Goal: Task Accomplishment & Management: Use online tool/utility

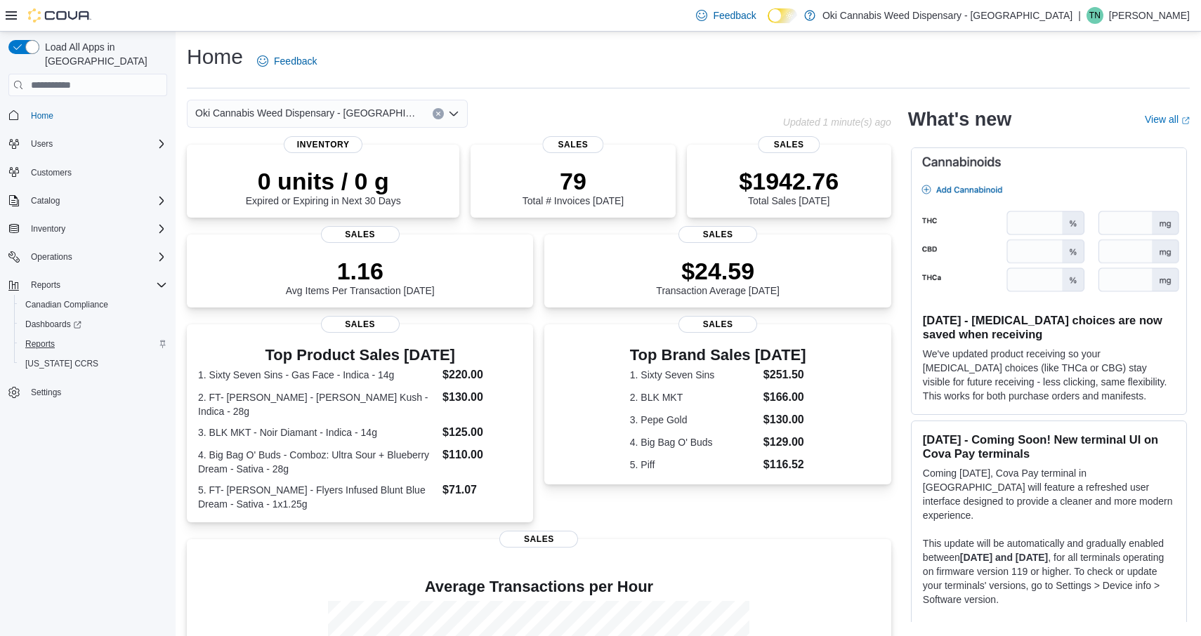
click at [34, 339] on span "Reports" at bounding box center [40, 344] width 30 height 11
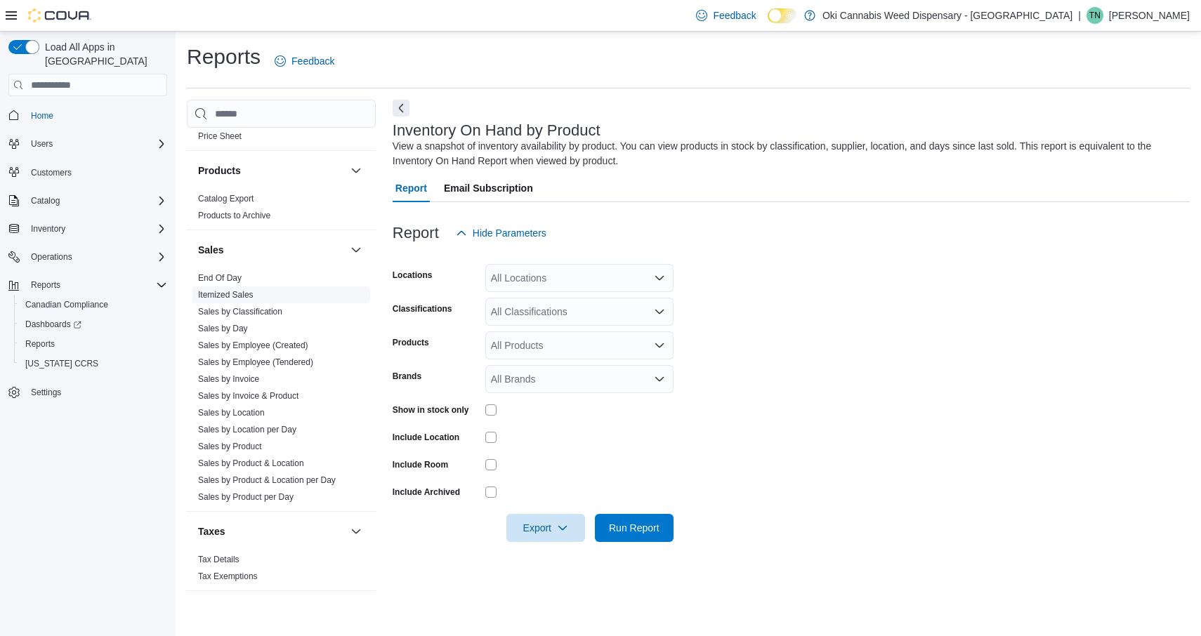
scroll to position [877, 0]
click at [229, 282] on link "End Of Day" at bounding box center [220, 278] width 44 height 10
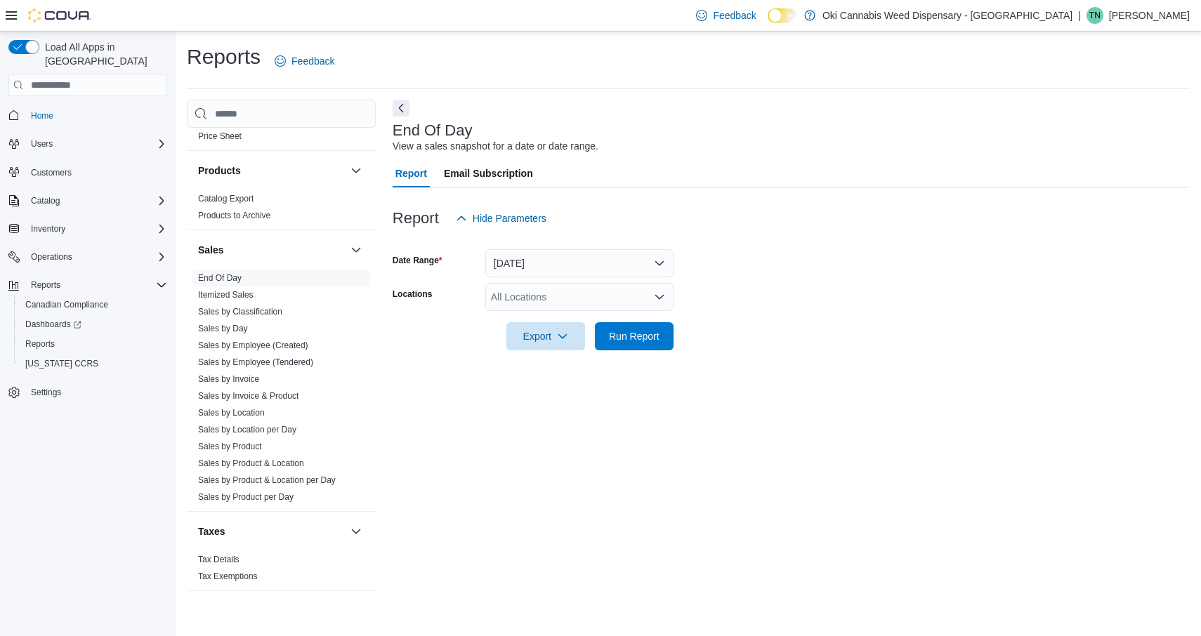
click at [621, 270] on button "Today" at bounding box center [579, 263] width 188 height 28
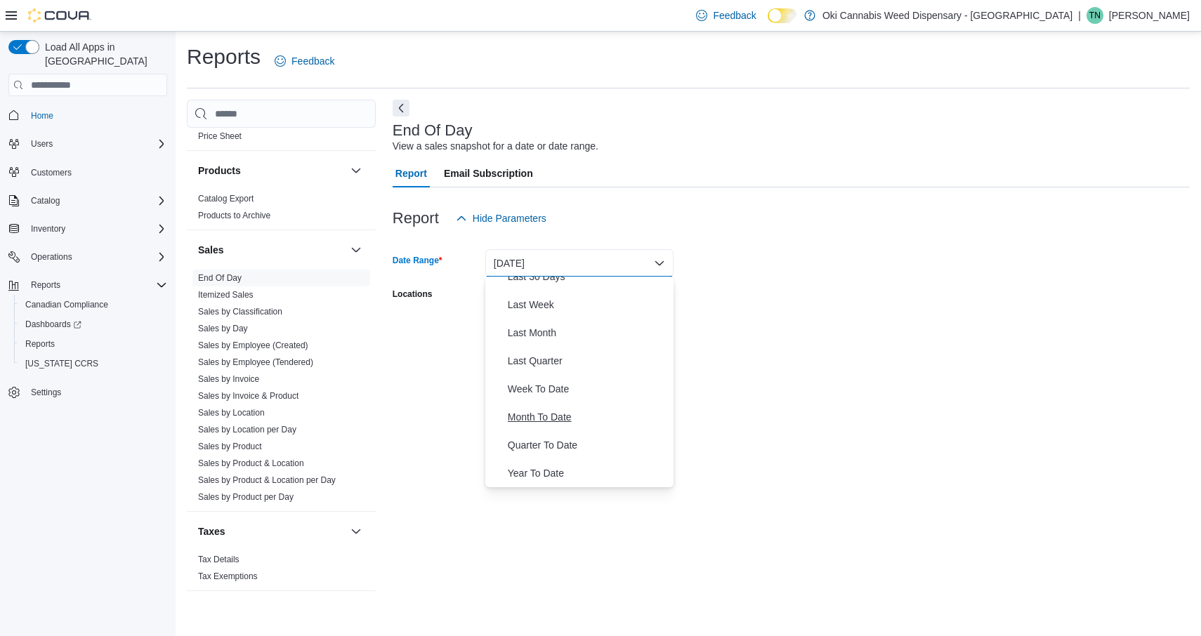
scroll to position [211, 0]
click at [540, 473] on span "Year To Date" at bounding box center [588, 473] width 160 height 17
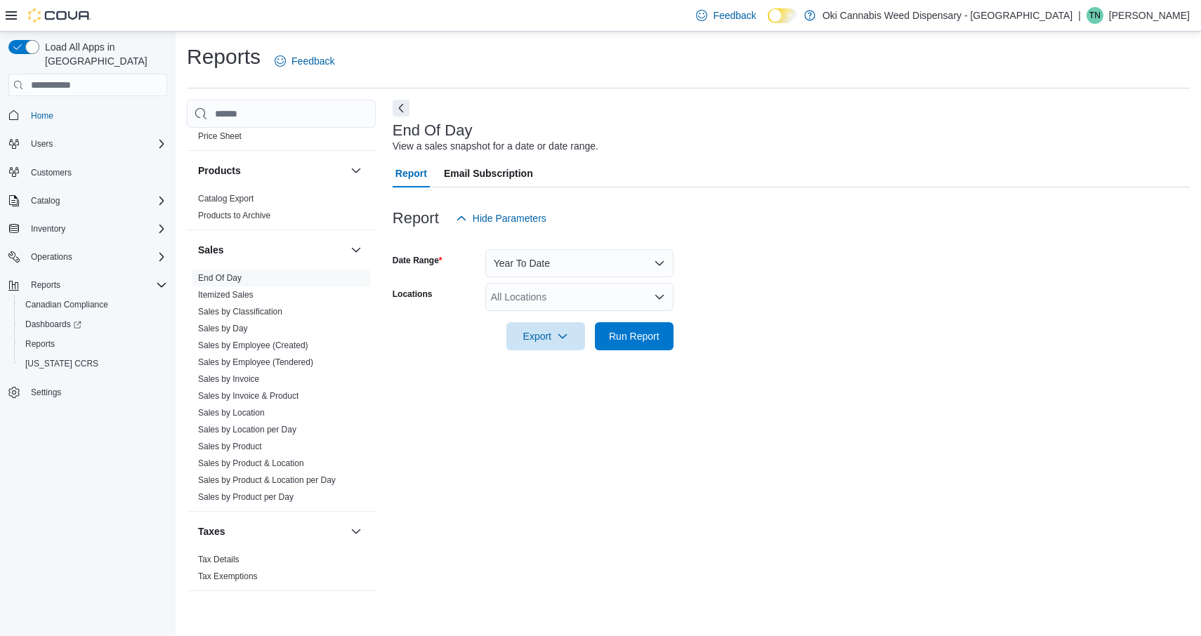
click at [626, 306] on div "All Locations" at bounding box center [579, 297] width 188 height 28
click at [601, 323] on span "Oki Cannabis Weed Dispensary - Brampton" at bounding box center [634, 320] width 250 height 14
click at [720, 332] on form "Date Range Year To Date Locations Oki Cannabis Weed Dispensary - Brampton Combo…" at bounding box center [791, 292] width 797 height 118
click at [629, 337] on span "Run Report" at bounding box center [634, 336] width 51 height 14
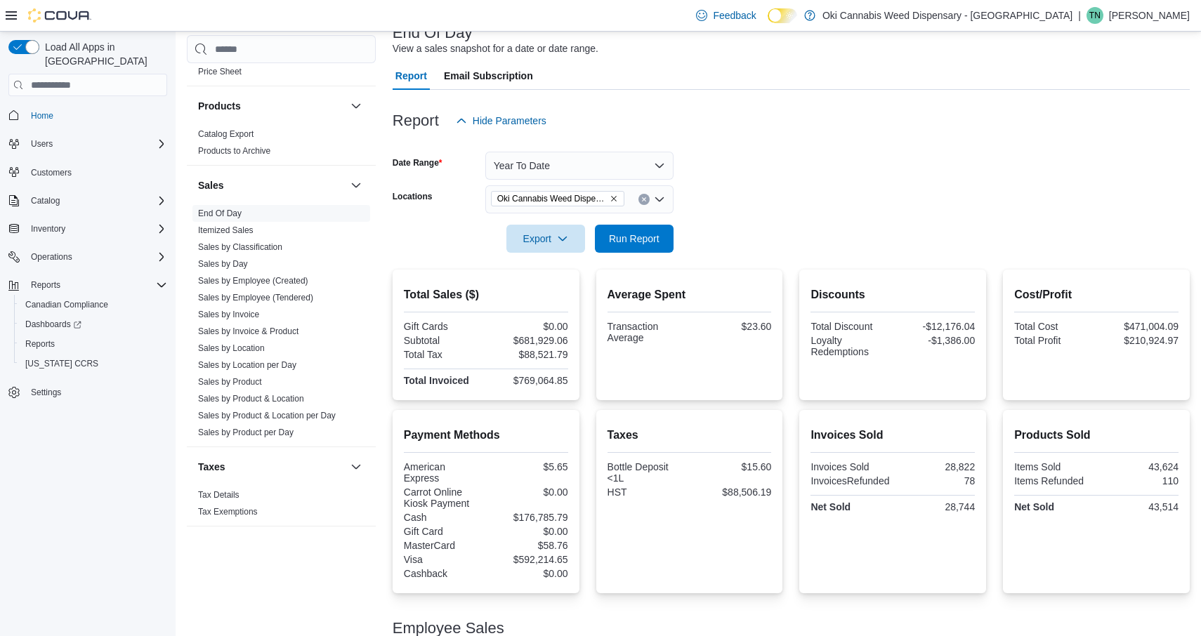
scroll to position [55, 0]
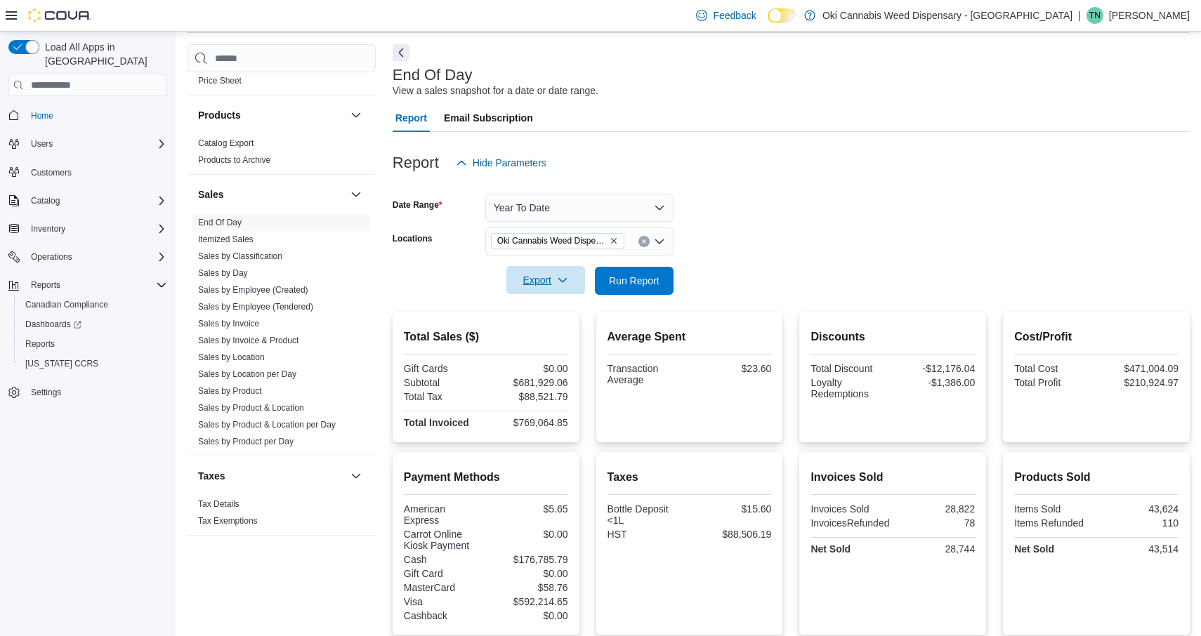
click at [564, 277] on icon "button" at bounding box center [562, 280] width 11 height 11
click at [550, 337] on span "Export to Pdf" at bounding box center [547, 336] width 63 height 11
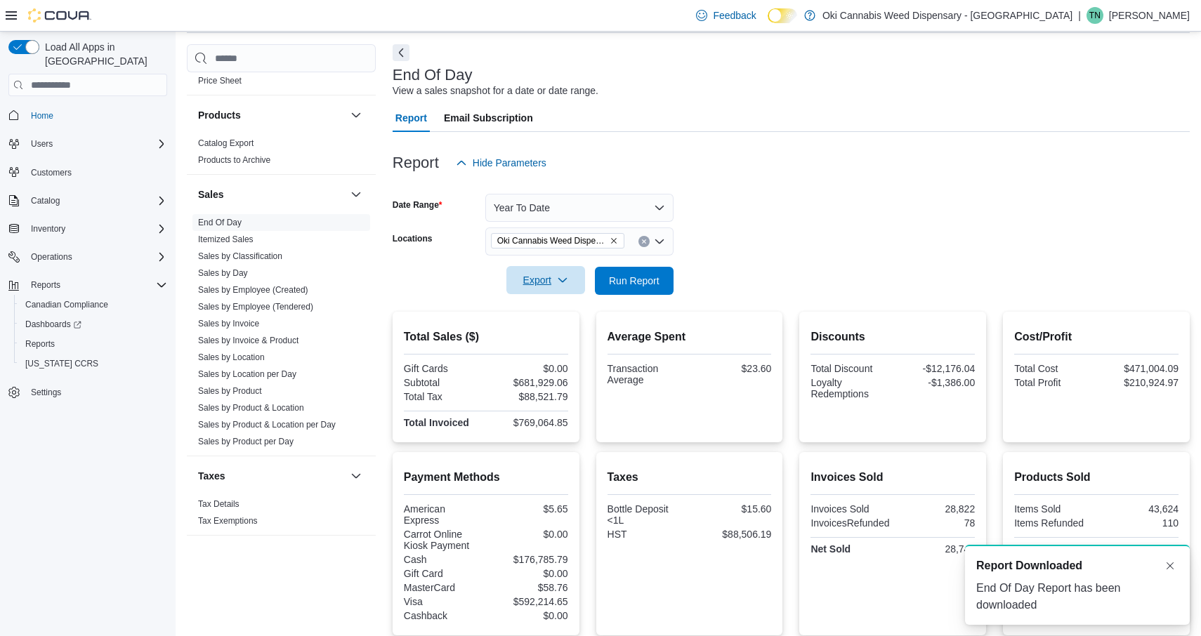
scroll to position [0, 0]
click at [658, 207] on button "Year To Date" at bounding box center [579, 208] width 188 height 28
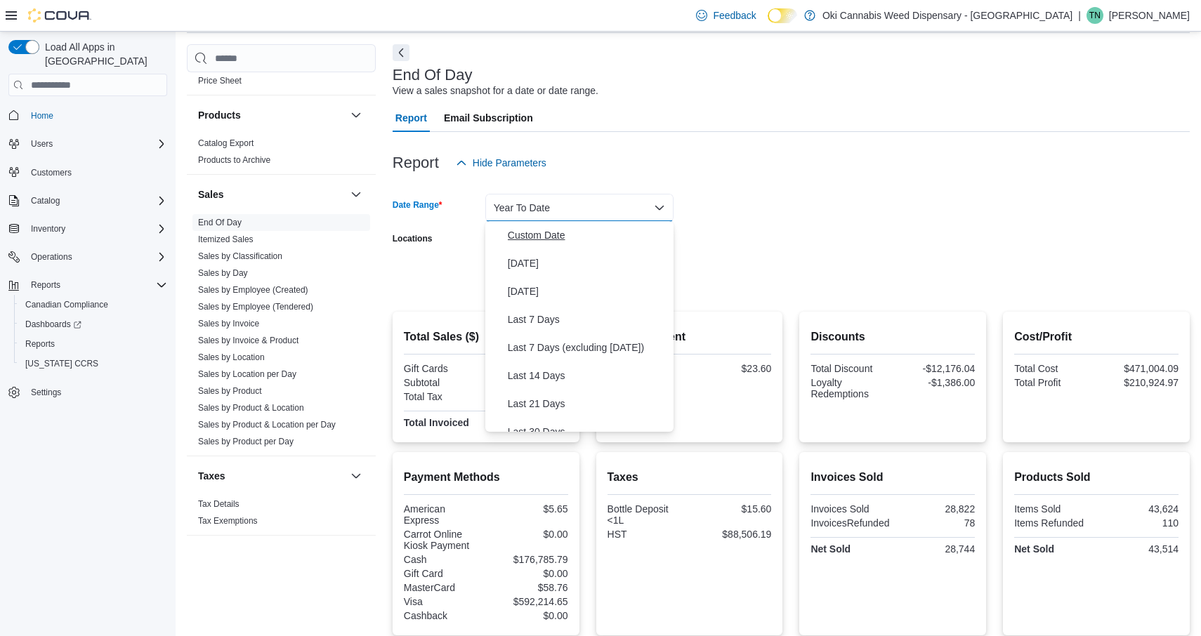
click at [546, 231] on span "Custom Date" at bounding box center [588, 235] width 160 height 17
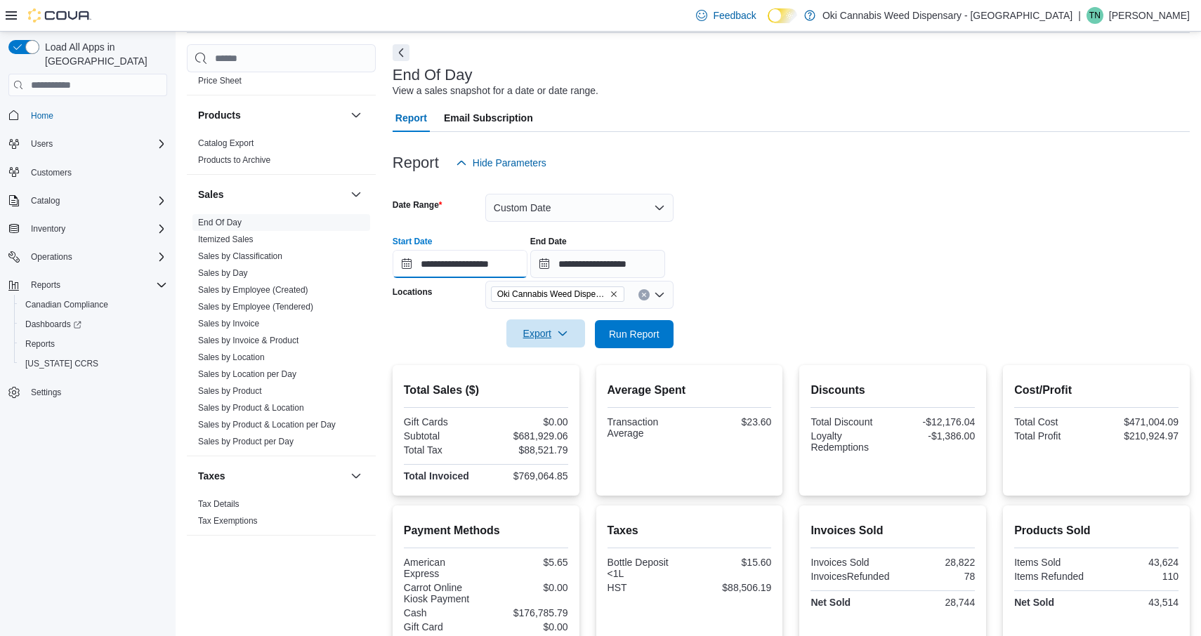
click at [481, 261] on input "**********" at bounding box center [460, 264] width 135 height 28
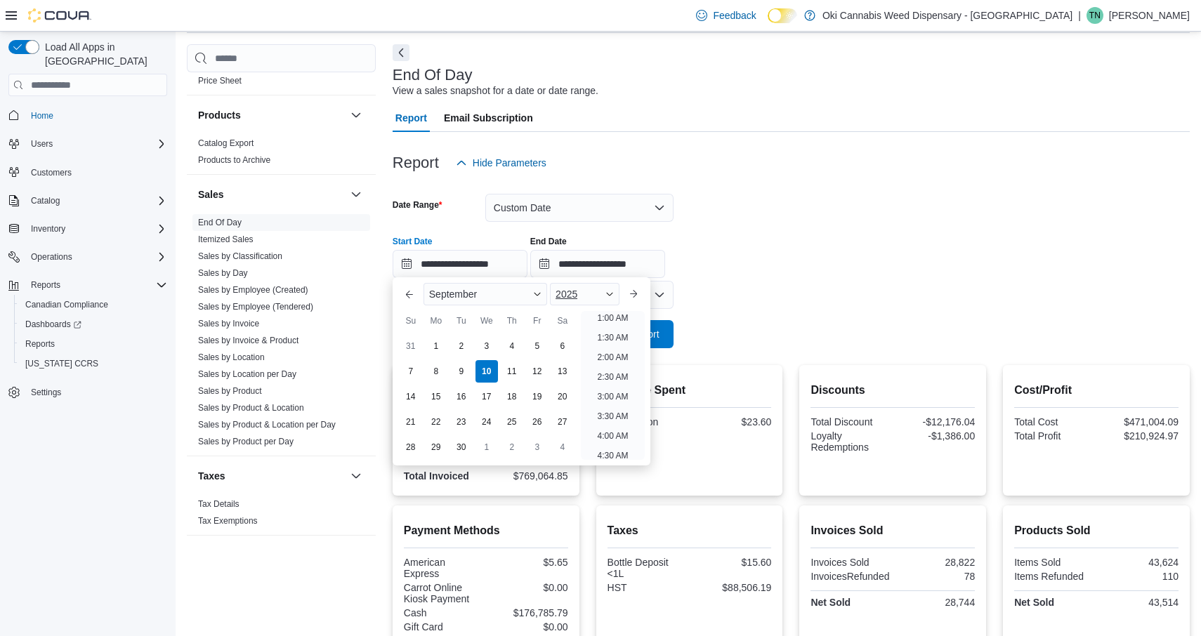
click at [577, 297] on span "2025" at bounding box center [567, 294] width 22 height 11
click at [570, 426] on div "2024" at bounding box center [585, 427] width 65 height 17
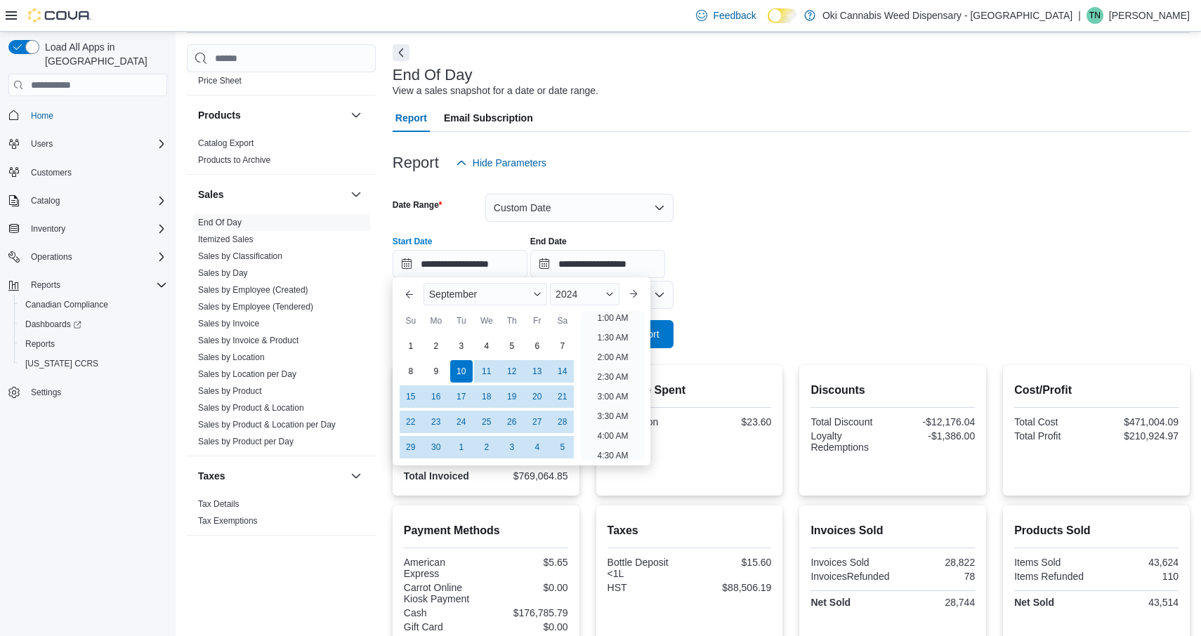
scroll to position [3, 0]
click at [410, 296] on button "Previous Month" at bounding box center [409, 294] width 22 height 22
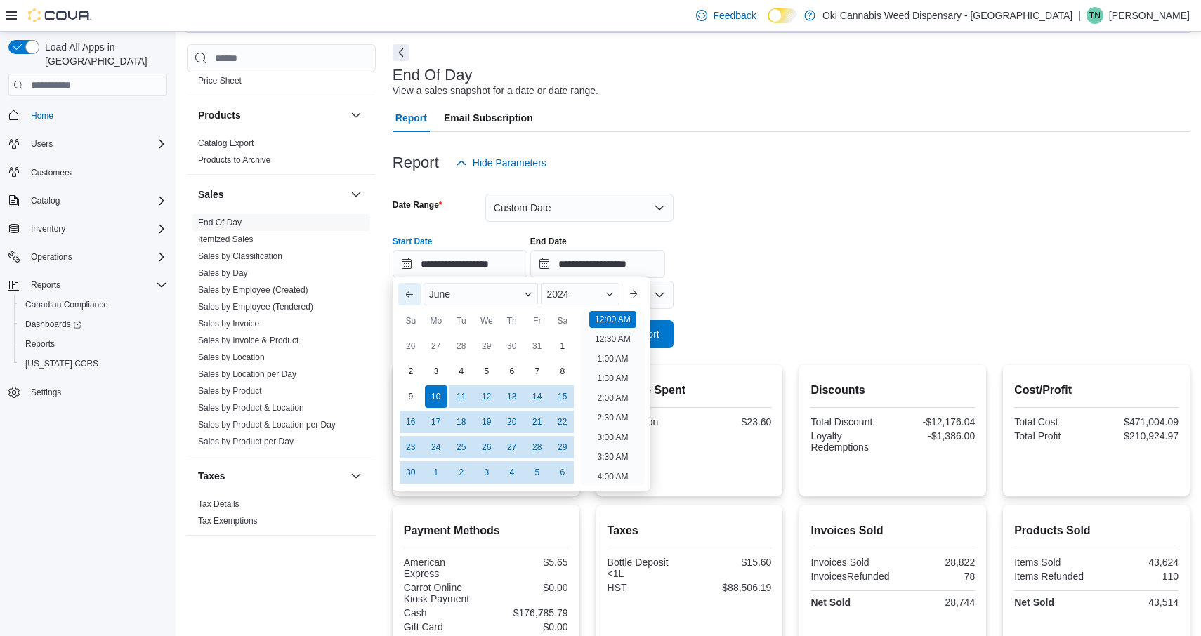
click at [410, 296] on button "Previous Month" at bounding box center [409, 294] width 22 height 22
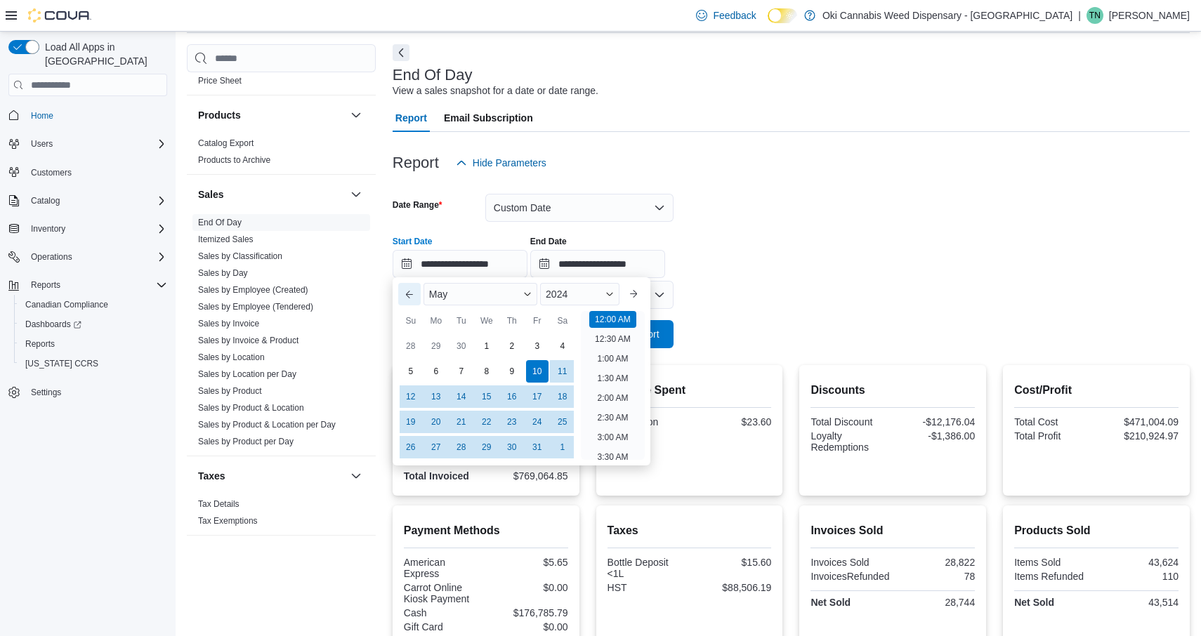
click at [410, 296] on button "Previous Month" at bounding box center [409, 294] width 22 height 22
click at [432, 350] on div "1" at bounding box center [436, 346] width 25 height 25
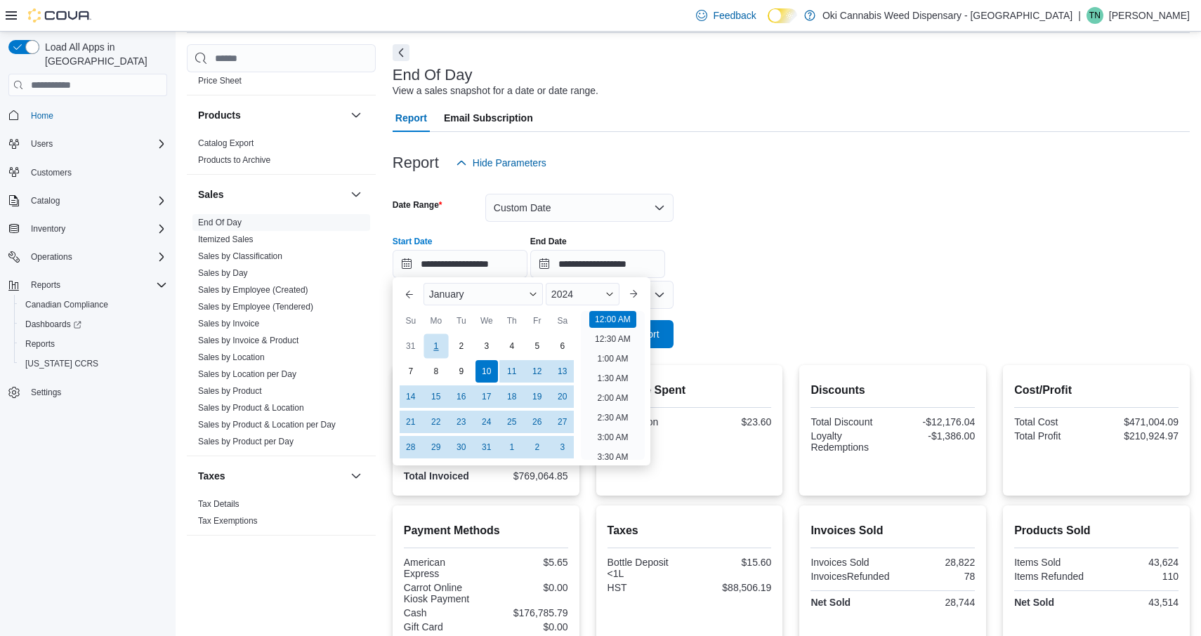
type input "**********"
click at [752, 285] on form "**********" at bounding box center [791, 262] width 797 height 171
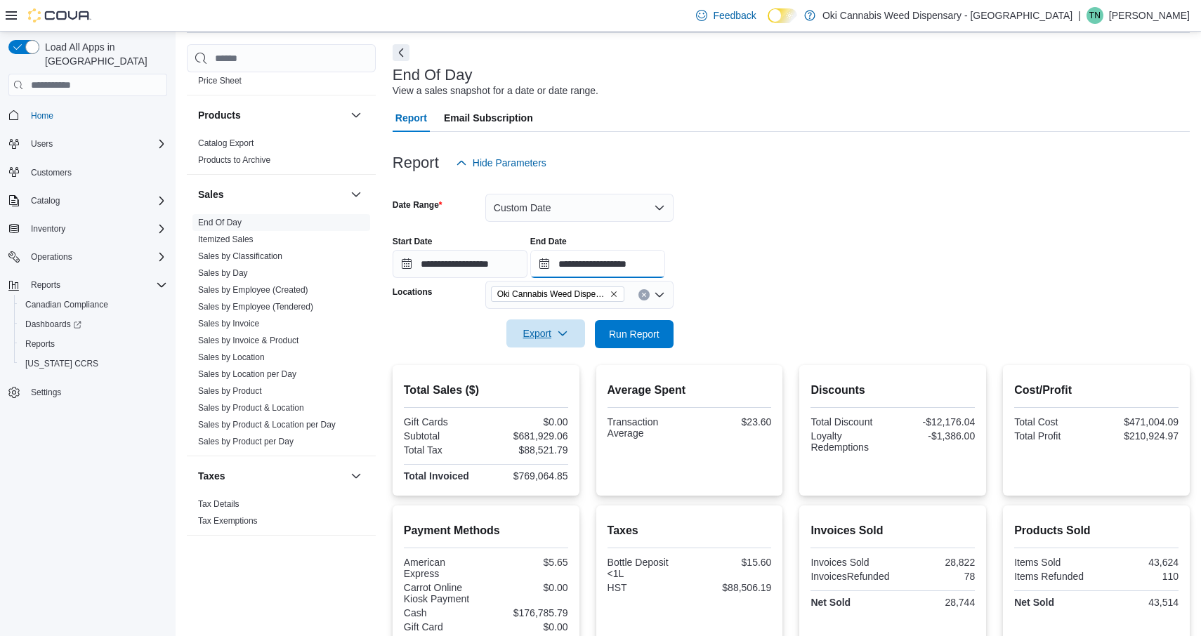
click at [665, 270] on input "**********" at bounding box center [597, 264] width 135 height 28
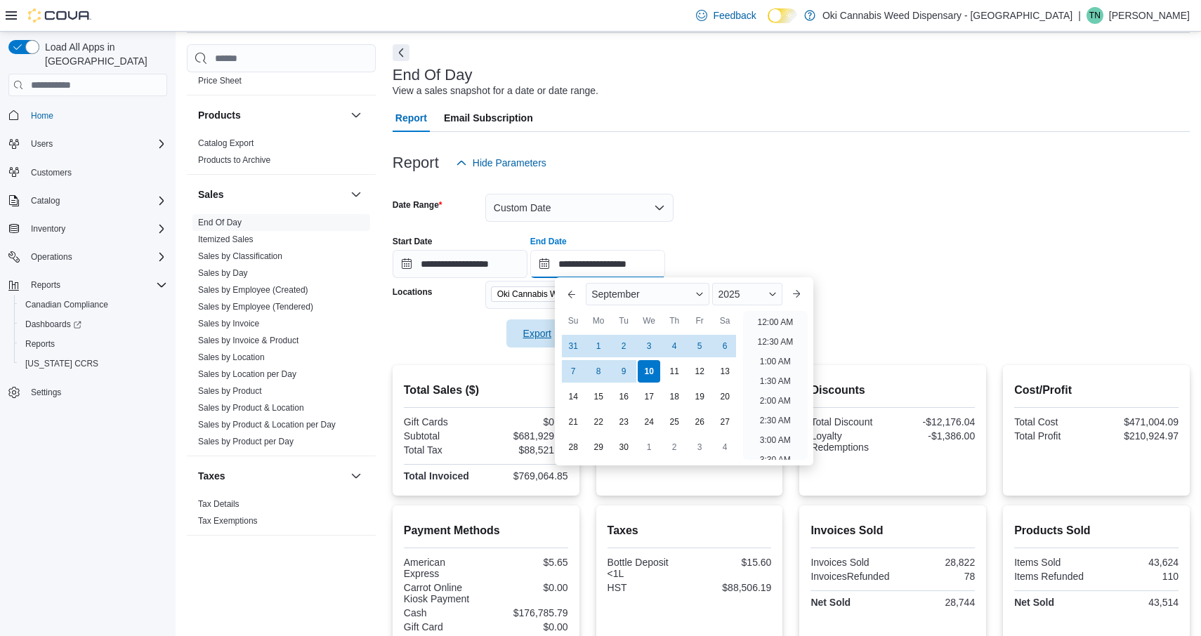
scroll to position [798, 0]
click at [639, 294] on span "September" at bounding box center [616, 294] width 48 height 11
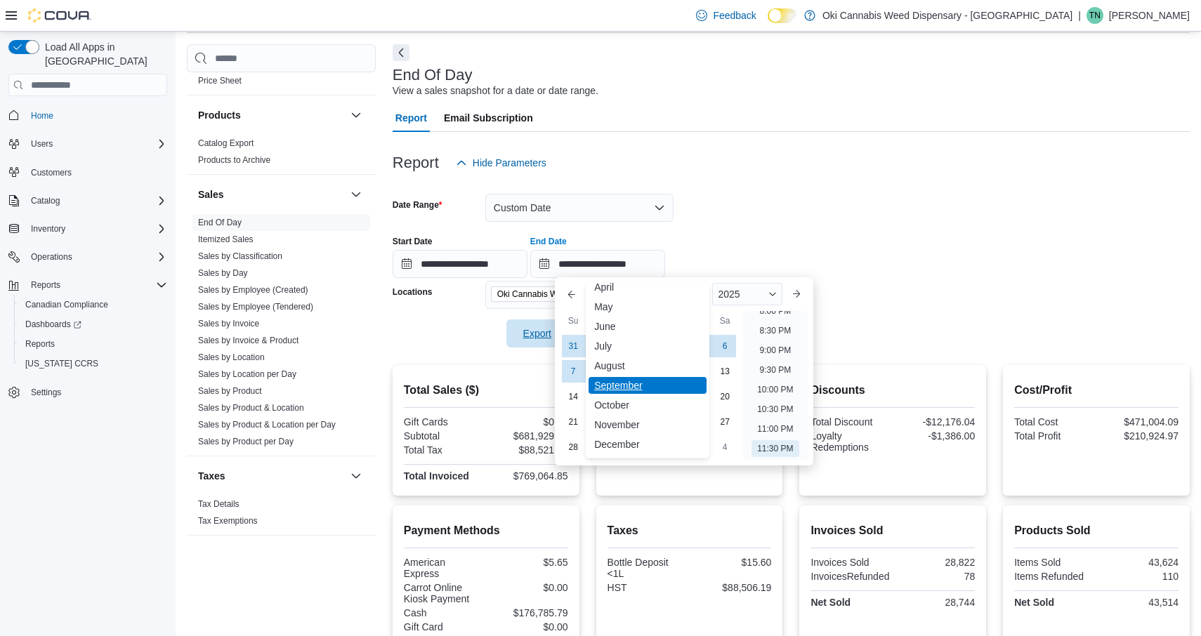
scroll to position [69, 0]
click at [634, 448] on div "December" at bounding box center [648, 444] width 118 height 17
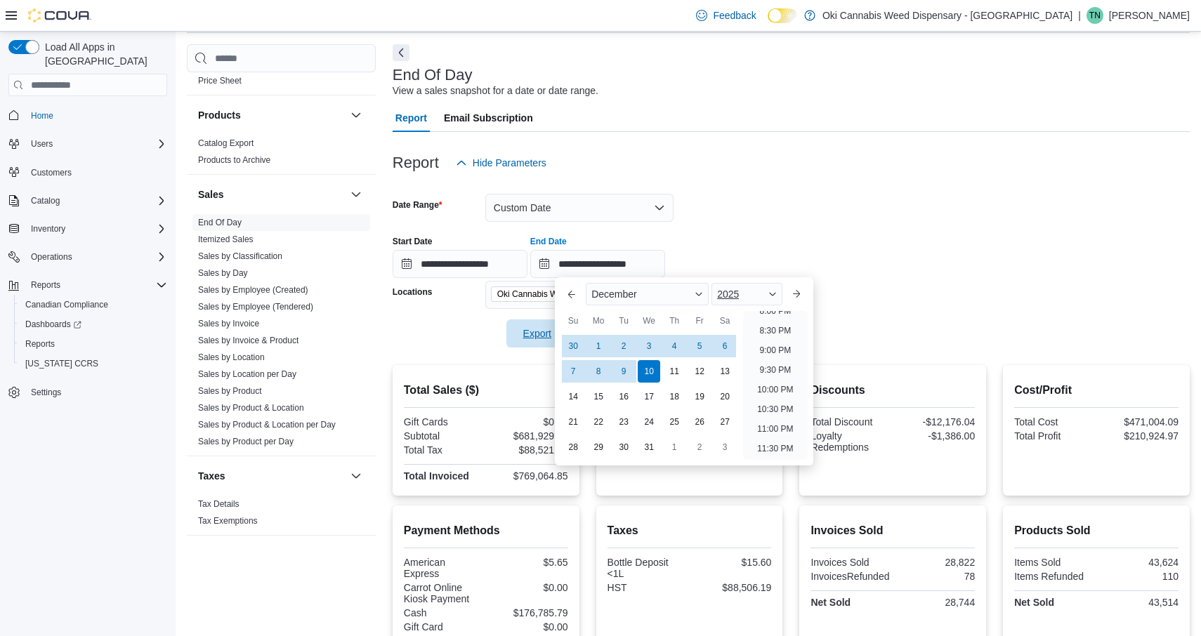
click at [771, 294] on span "Button. Open the year selector. 2025 is currently selected." at bounding box center [773, 294] width 8 height 8
click at [743, 424] on div "2024" at bounding box center [746, 427] width 65 height 17
click at [622, 445] on div "31" at bounding box center [624, 448] width 25 height 25
type input "**********"
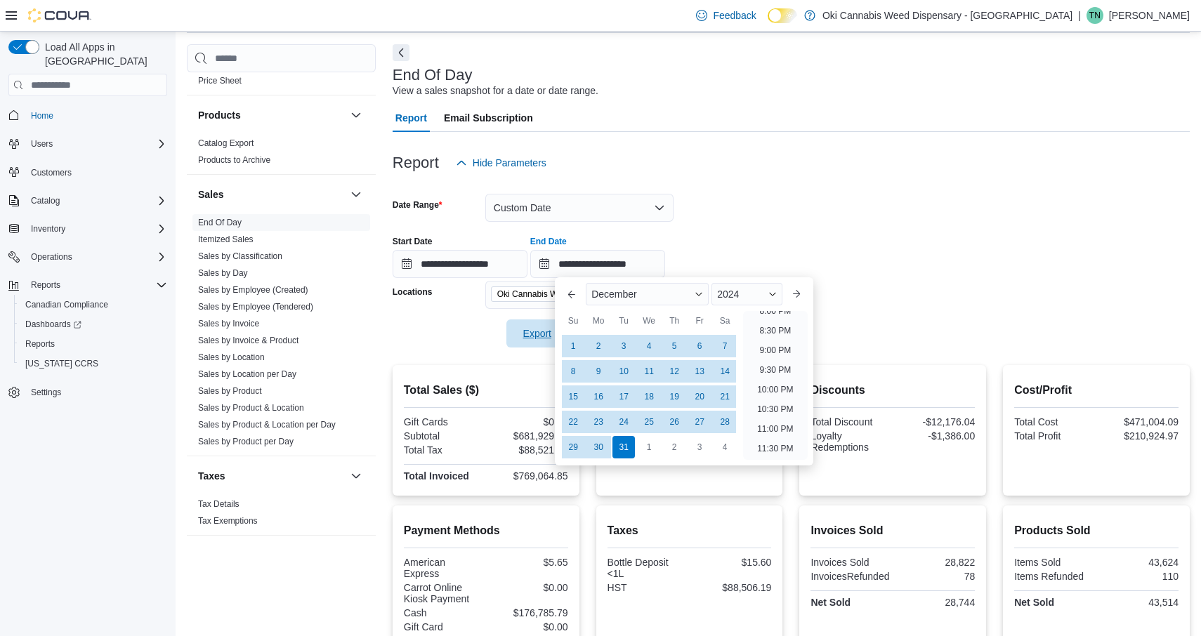
click at [873, 214] on form "**********" at bounding box center [791, 262] width 797 height 171
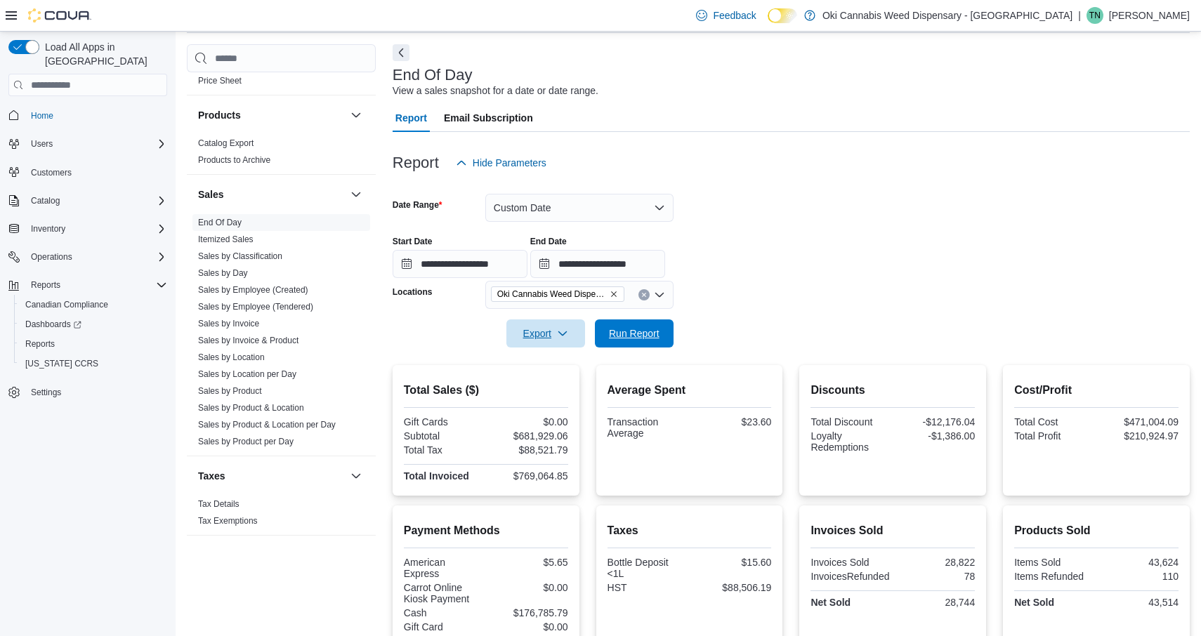
click at [637, 336] on span "Run Report" at bounding box center [634, 334] width 51 height 14
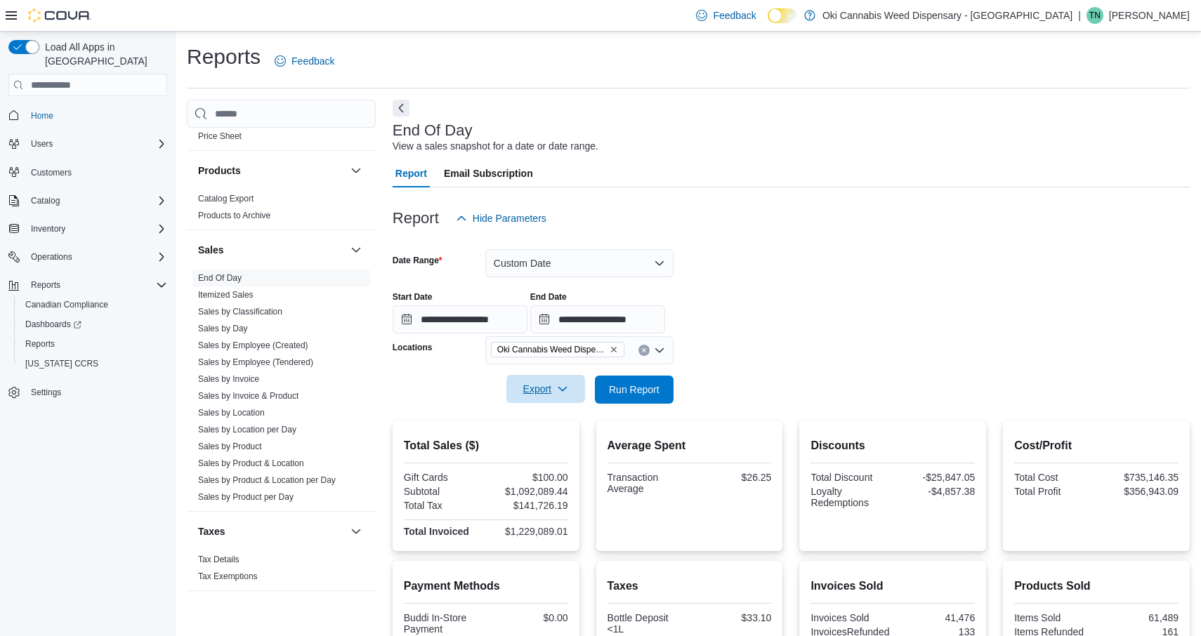
click at [563, 389] on icon "button" at bounding box center [562, 389] width 11 height 11
click at [561, 448] on span "Export to Pdf" at bounding box center [547, 445] width 63 height 11
